Goal: Information Seeking & Learning: Understand process/instructions

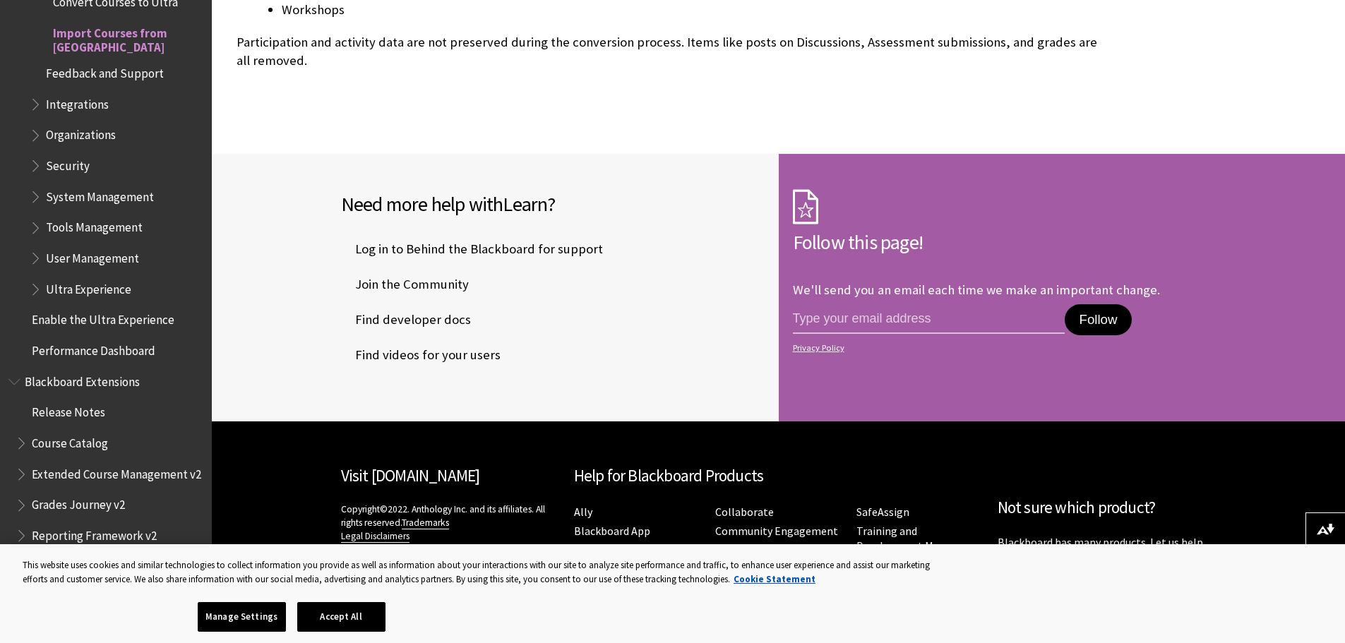
scroll to position [3778, 0]
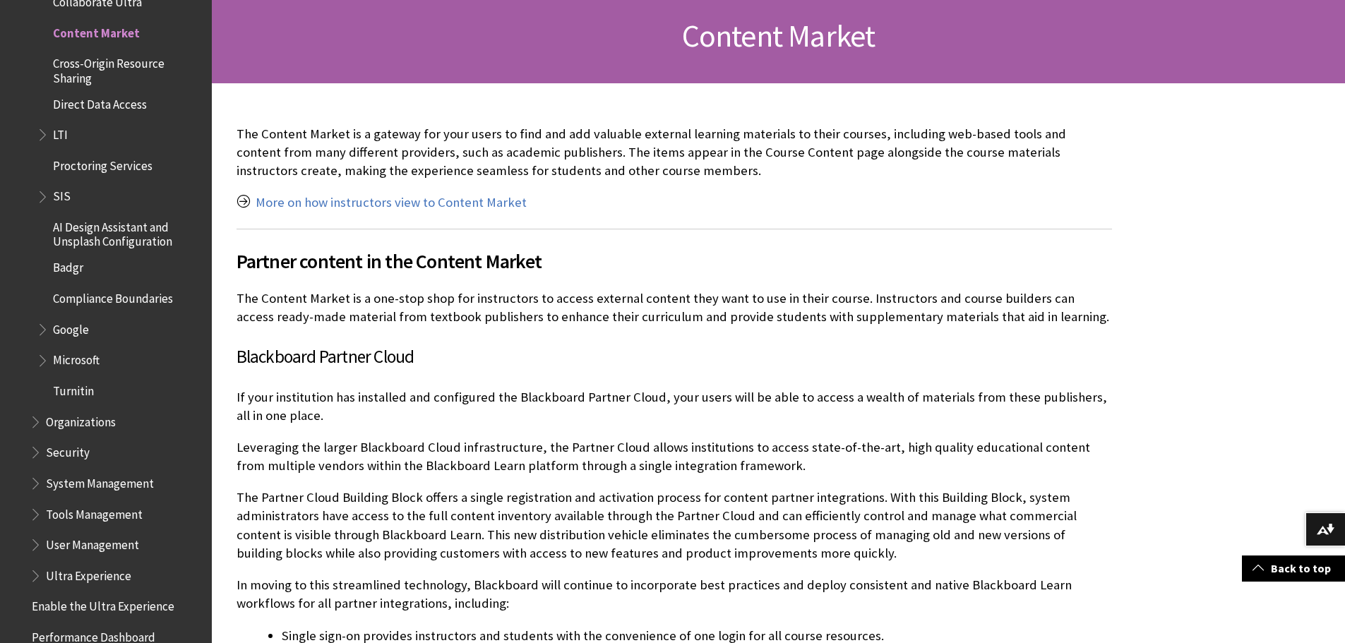
scroll to position [424, 0]
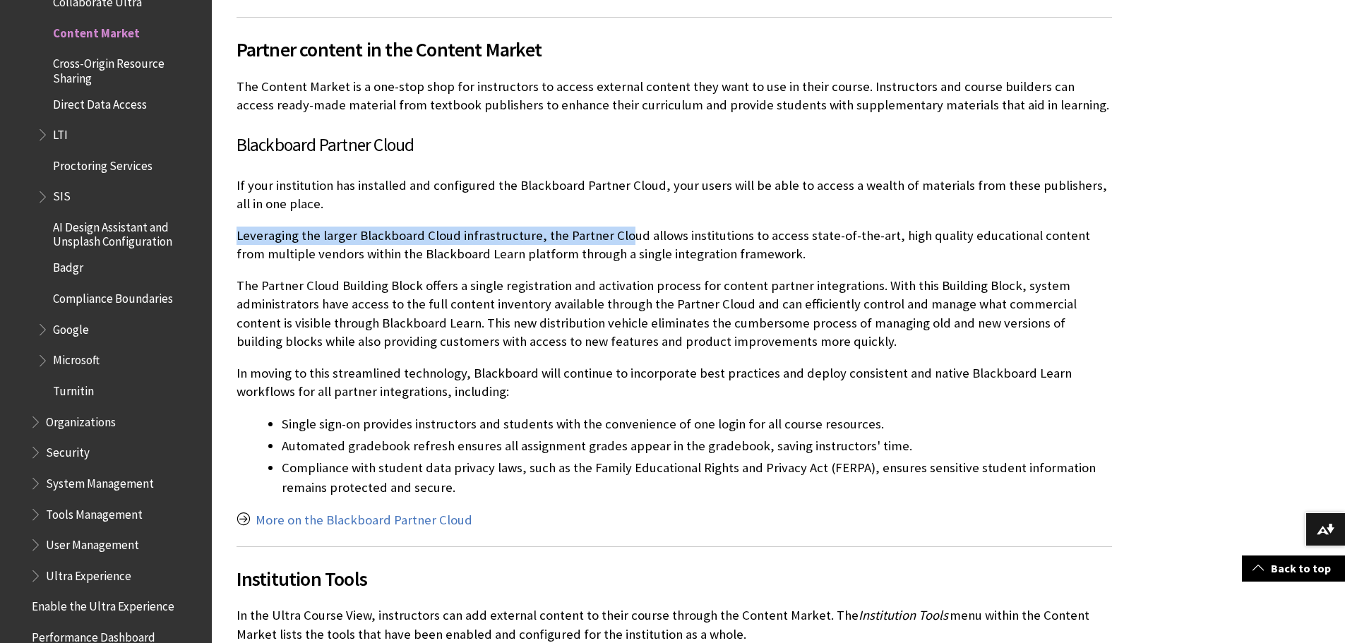
drag, startPoint x: 446, startPoint y: 204, endPoint x: 644, endPoint y: 234, distance: 200.6
click at [643, 233] on div "The Content Market is a gateway for your users to find and add valuable externa…" at bounding box center [673, 486] width 875 height 1146
click at [667, 316] on p "The Partner Cloud Building Block offers a single registration and activation pr…" at bounding box center [673, 314] width 875 height 74
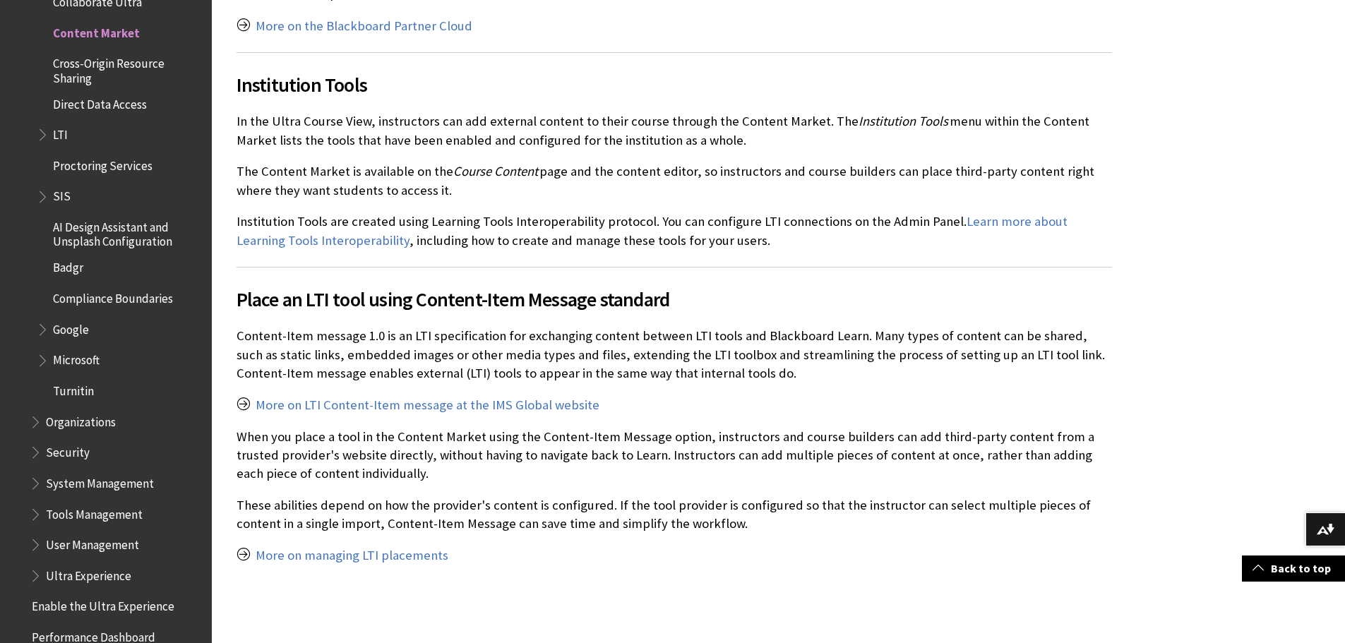
scroll to position [1200, 0]
